Goal: Browse casually

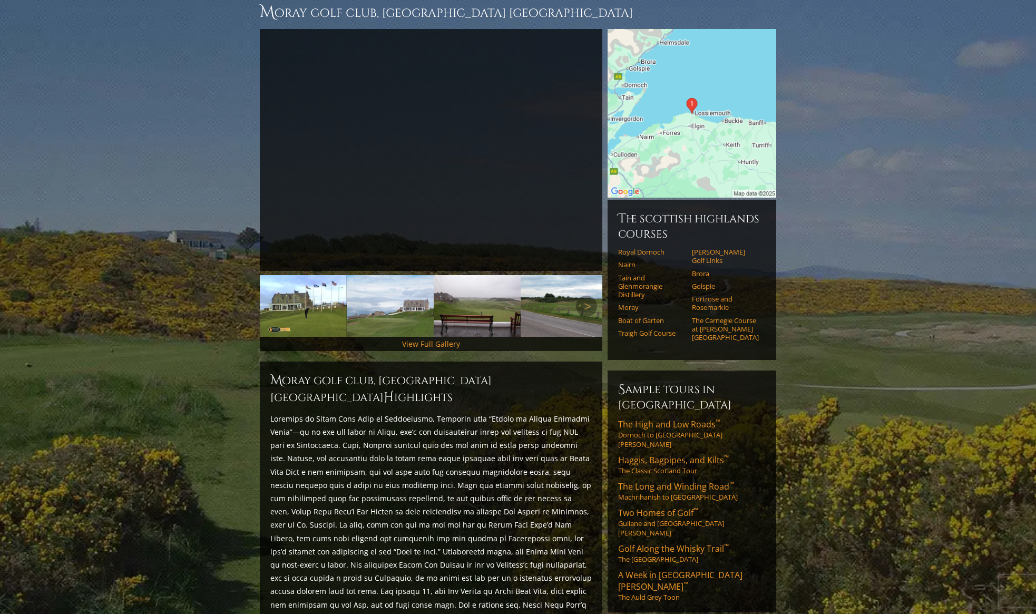
scroll to position [105, 0]
click at [411, 301] on img at bounding box center [390, 306] width 87 height 62
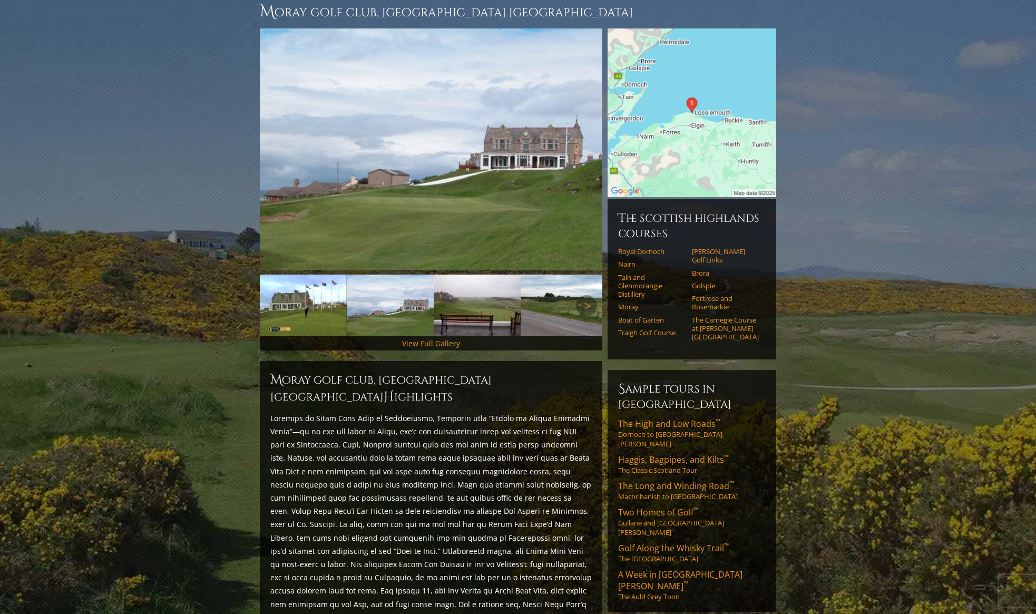
click at [411, 301] on img at bounding box center [390, 306] width 87 height 62
click at [452, 301] on img at bounding box center [477, 306] width 87 height 62
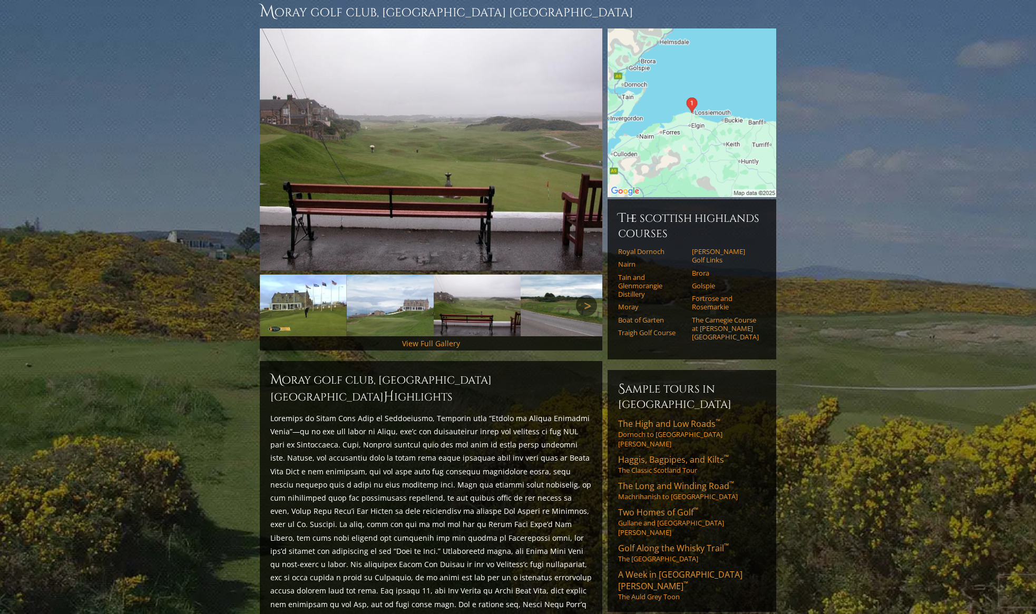
click at [584, 295] on link "Next" at bounding box center [586, 305] width 21 height 21
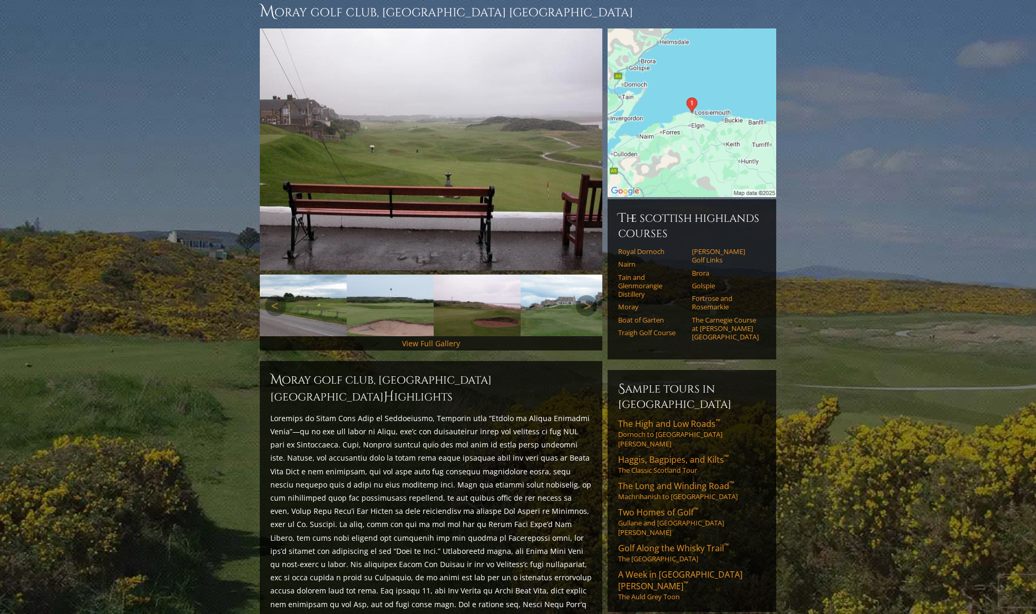
click at [388, 293] on img at bounding box center [390, 306] width 87 height 62
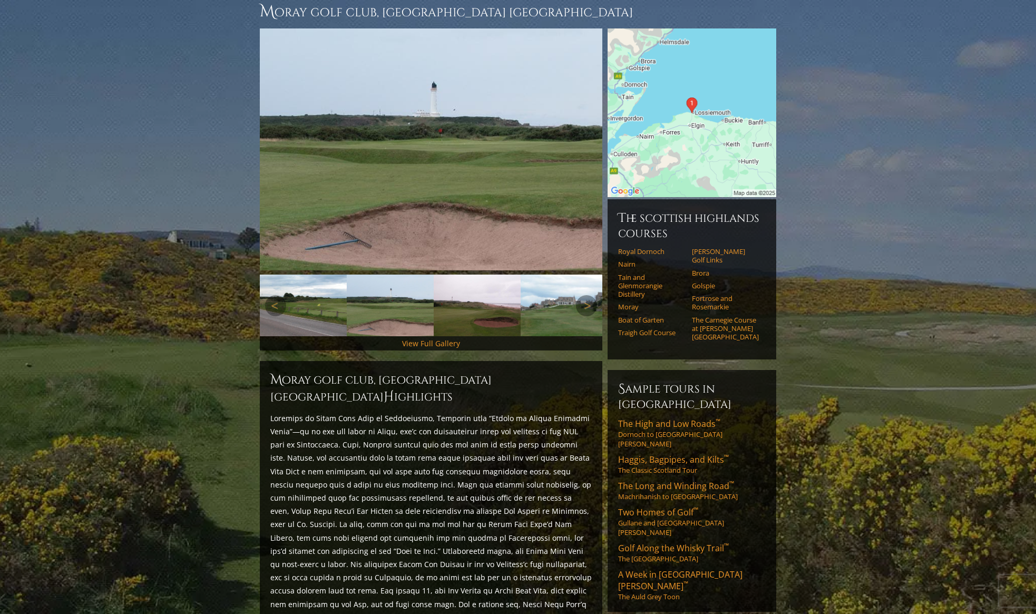
click at [475, 307] on img at bounding box center [477, 306] width 87 height 62
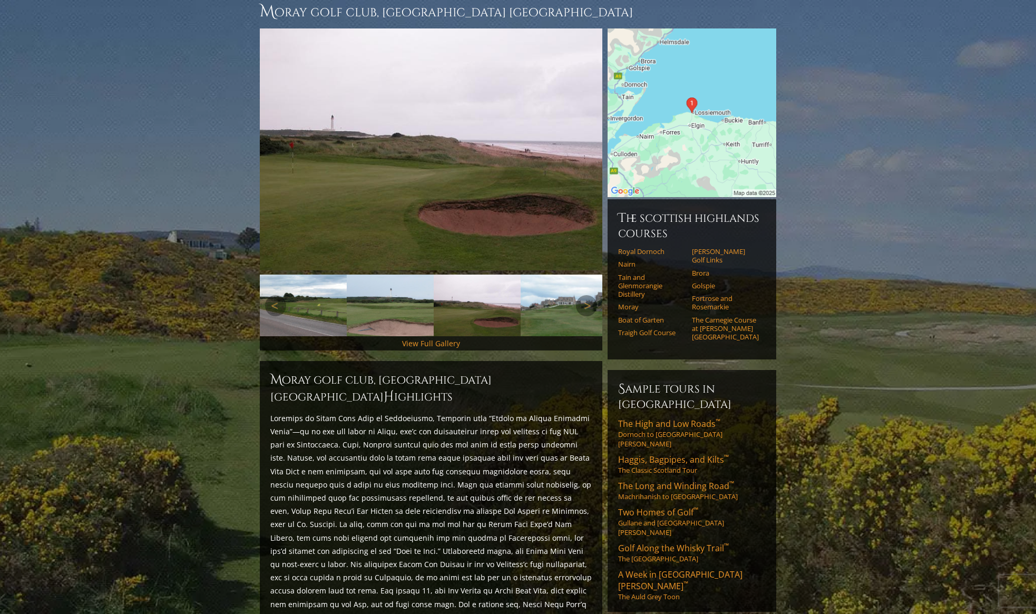
click at [549, 299] on img at bounding box center [564, 306] width 87 height 62
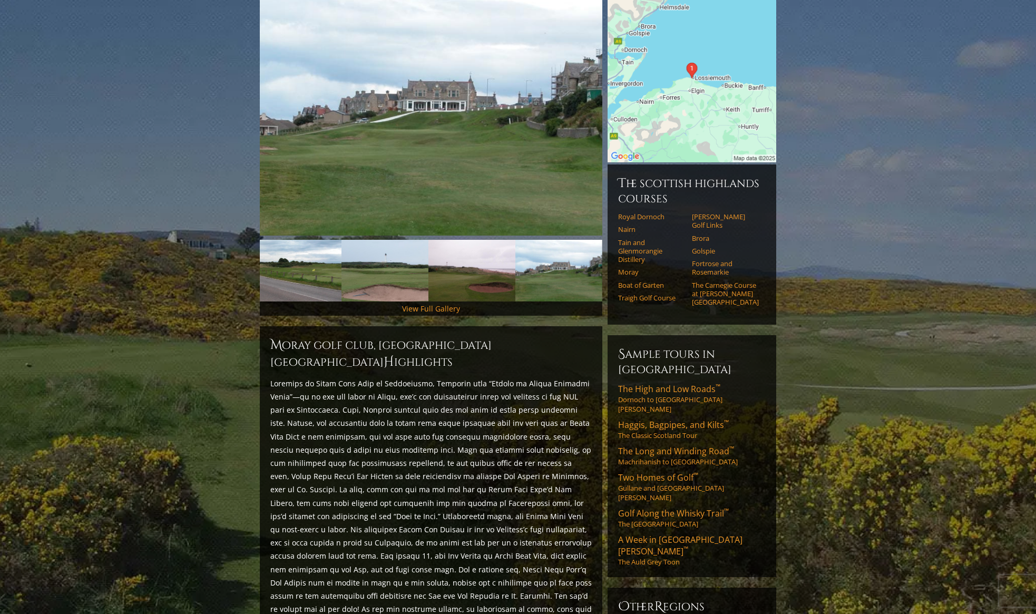
scroll to position [0, 0]
